Goal: Entertainment & Leisure: Consume media (video, audio)

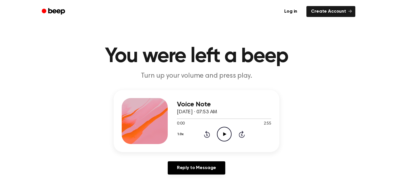
click at [224, 139] on icon "Play Audio" at bounding box center [224, 134] width 15 height 15
click at [224, 139] on icon "Pause Audio" at bounding box center [224, 134] width 15 height 15
click at [224, 139] on icon "Play Audio" at bounding box center [224, 134] width 15 height 15
click at [224, 139] on icon "Pause Audio" at bounding box center [224, 134] width 15 height 15
click at [224, 140] on icon "Play Audio" at bounding box center [224, 134] width 15 height 15
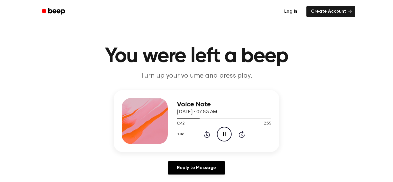
click at [224, 140] on icon "Pause Audio" at bounding box center [224, 134] width 15 height 15
click at [224, 140] on icon "Play Audio" at bounding box center [224, 134] width 15 height 15
click at [224, 140] on icon "Pause Audio" at bounding box center [224, 134] width 15 height 15
click at [224, 140] on icon "Play Audio" at bounding box center [224, 134] width 15 height 15
click at [224, 141] on circle at bounding box center [224, 134] width 14 height 14
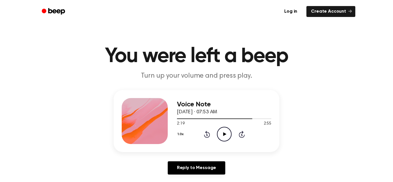
click at [224, 141] on circle at bounding box center [224, 134] width 14 height 14
click at [219, 133] on icon "Play Audio" at bounding box center [224, 134] width 15 height 15
drag, startPoint x: 173, startPoint y: 135, endPoint x: 181, endPoint y: 134, distance: 7.8
click at [181, 134] on div "Voice Note [DATE] · 07:53 AM 0:00 2:55 Your browser does not support the [objec…" at bounding box center [197, 121] width 166 height 62
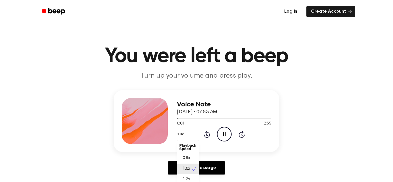
click at [181, 134] on button "1.0x" at bounding box center [181, 134] width 9 height 10
click at [188, 176] on span "1.2x" at bounding box center [186, 177] width 7 height 6
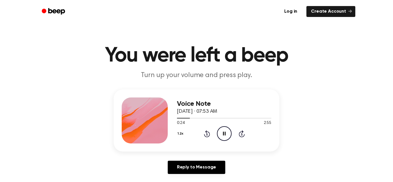
click at [221, 143] on div "Voice Note [DATE] · 07:53 AM 0:24 2:55 Your browser does not support the [objec…" at bounding box center [224, 121] width 94 height 46
click at [224, 136] on icon "Pause Audio" at bounding box center [224, 133] width 15 height 15
